Goal: Information Seeking & Learning: Learn about a topic

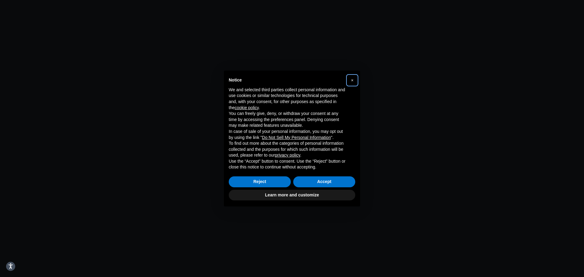
click at [352, 80] on span "×" at bounding box center [352, 80] width 2 height 5
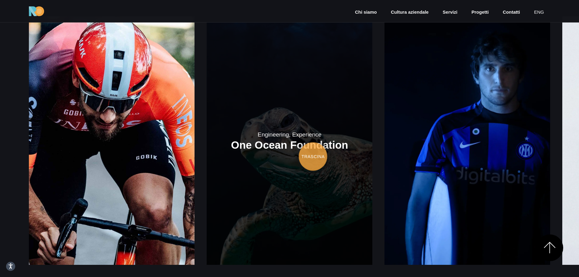
scroll to position [973, 0]
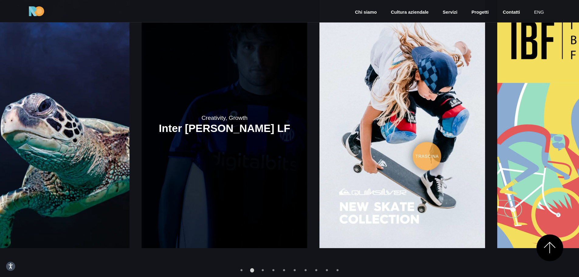
click at [184, 154] on link at bounding box center [225, 124] width 166 height 249
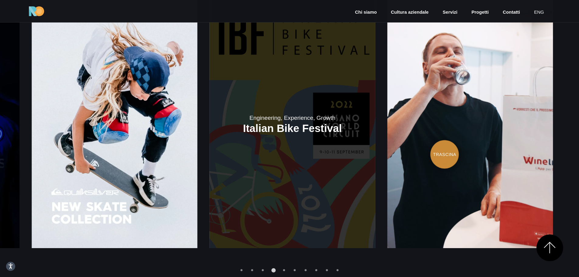
click at [224, 152] on link at bounding box center [293, 124] width 166 height 249
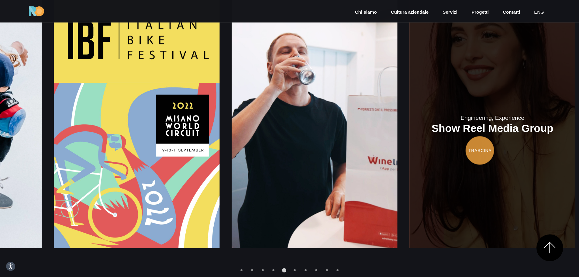
click at [410, 150] on link at bounding box center [493, 124] width 166 height 249
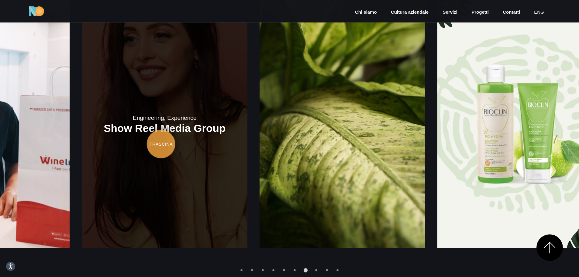
click at [214, 149] on link at bounding box center [165, 124] width 166 height 249
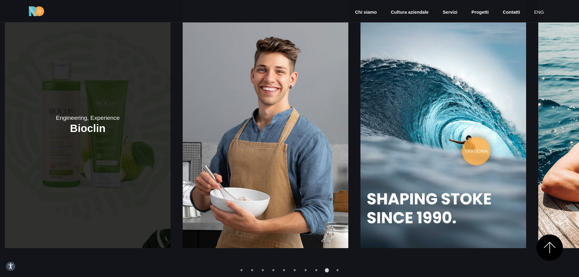
click at [97, 158] on link at bounding box center [88, 124] width 166 height 249
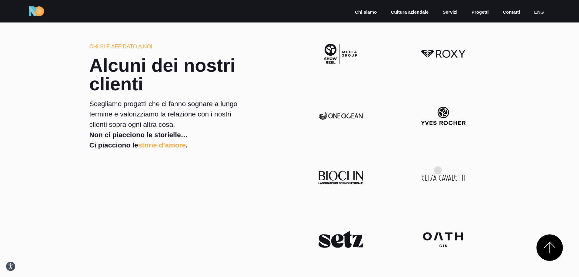
scroll to position [1642, 0]
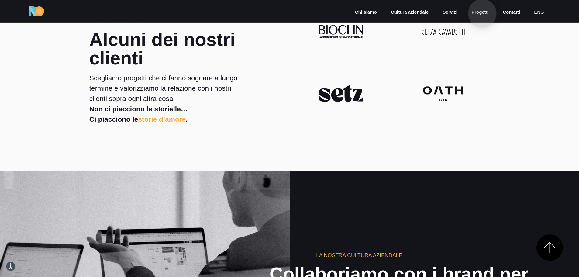
drag, startPoint x: 482, startPoint y: 13, endPoint x: 479, endPoint y: 14, distance: 3.8
click at [482, 14] on link "Progetti" at bounding box center [480, 12] width 19 height 7
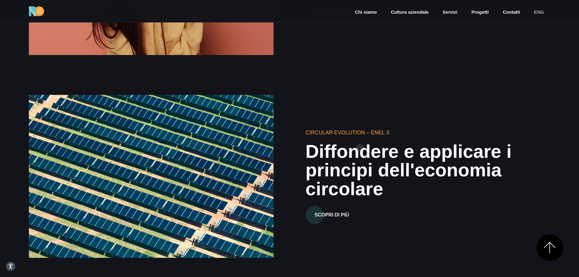
scroll to position [1368, 0]
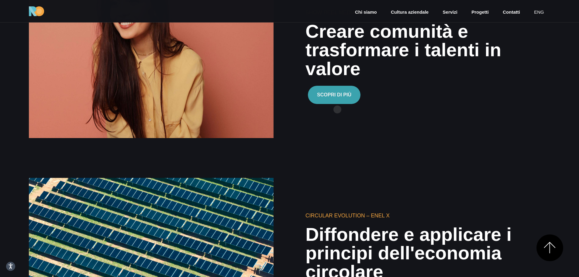
click at [331, 91] on button "Scopri di più" at bounding box center [334, 95] width 53 height 18
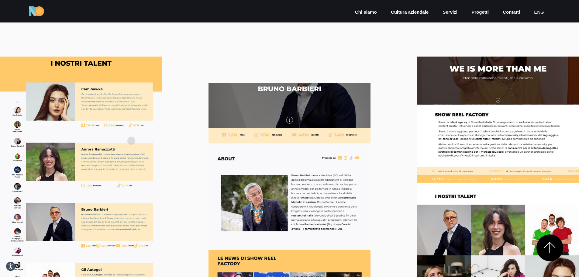
scroll to position [365, 0]
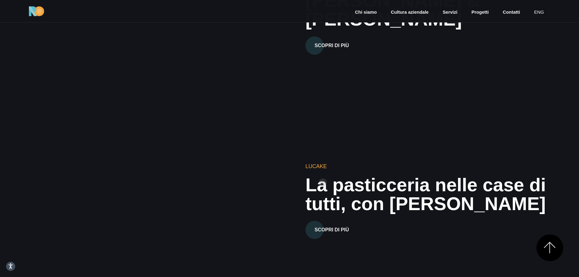
scroll to position [2158, 0]
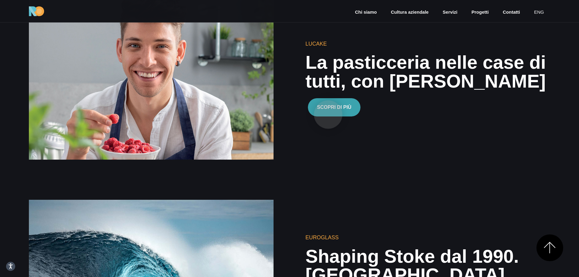
click at [328, 115] on button "Scopri di più" at bounding box center [334, 107] width 53 height 18
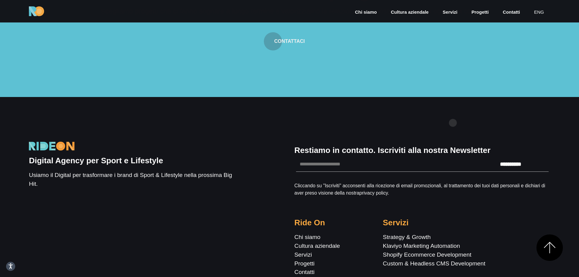
scroll to position [3146, 0]
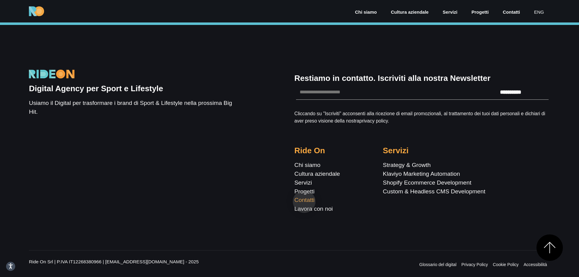
click at [304, 202] on link "Contatti" at bounding box center [305, 200] width 20 height 6
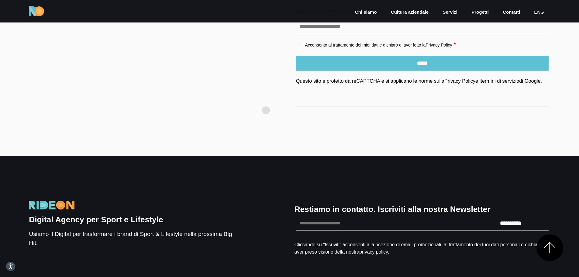
scroll to position [517, 0]
